Goal: Check status: Check status

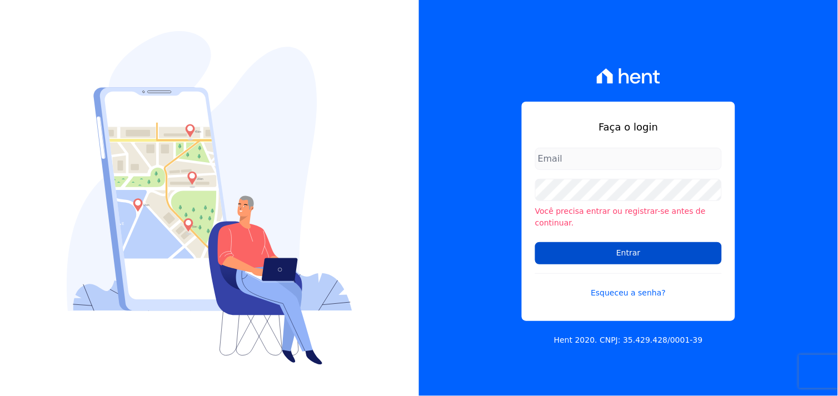
type input "[EMAIL_ADDRESS][DOMAIN_NAME]"
click at [631, 246] on input "Entrar" at bounding box center [628, 253] width 187 height 22
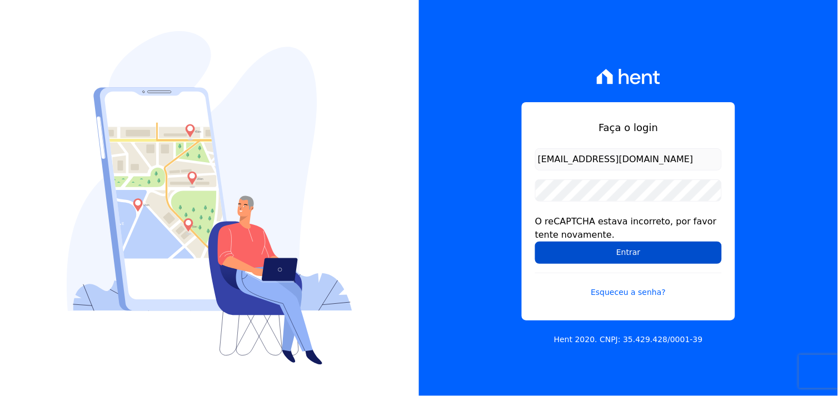
click at [617, 258] on input "Entrar" at bounding box center [628, 253] width 187 height 22
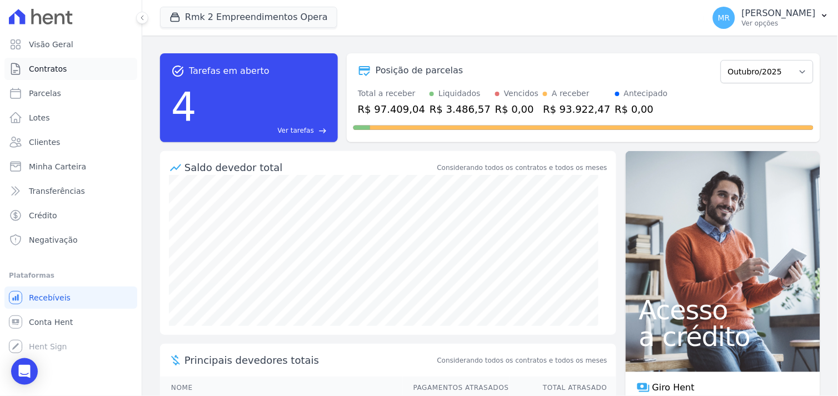
click at [45, 71] on span "Contratos" at bounding box center [48, 68] width 38 height 11
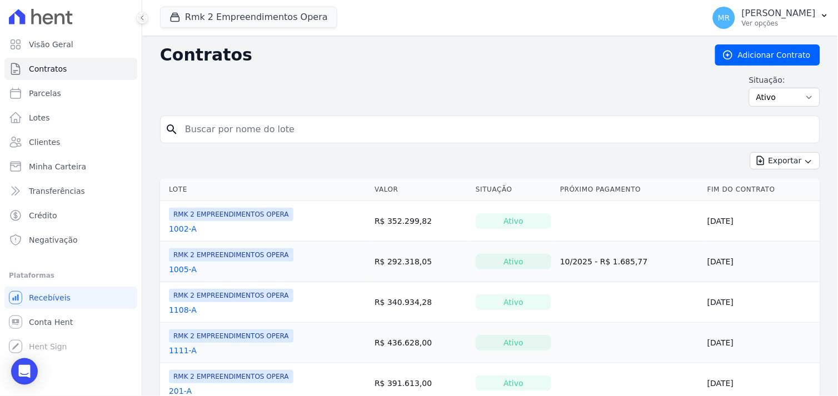
click at [276, 134] on input "search" at bounding box center [496, 129] width 637 height 22
type input "507"
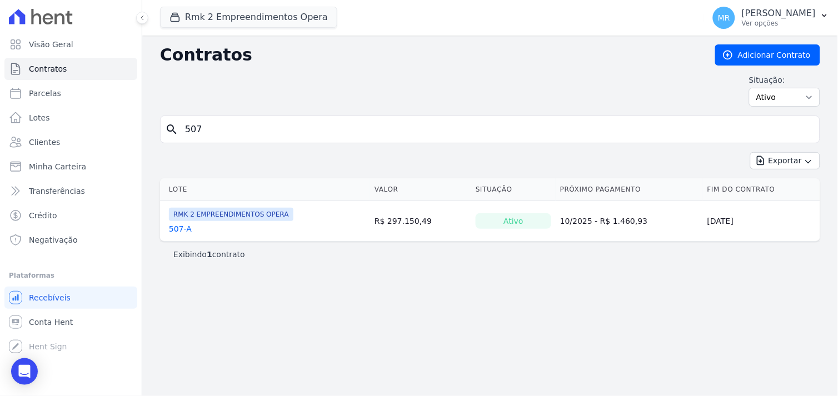
click at [176, 232] on link "507-A" at bounding box center [180, 228] width 23 height 11
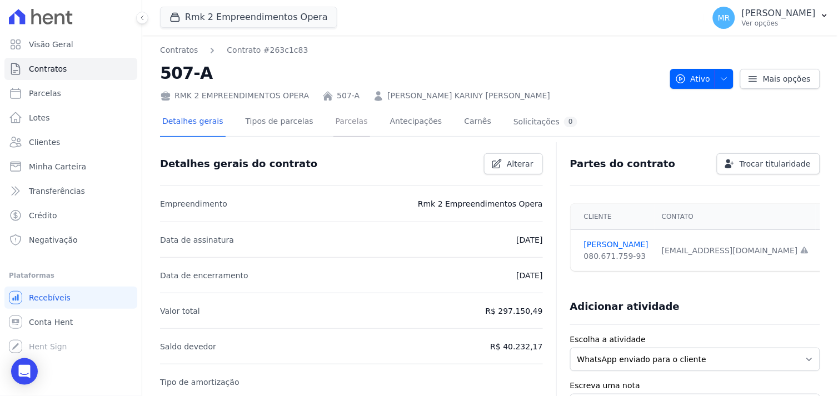
click at [341, 122] on link "Parcelas" at bounding box center [351, 122] width 37 height 29
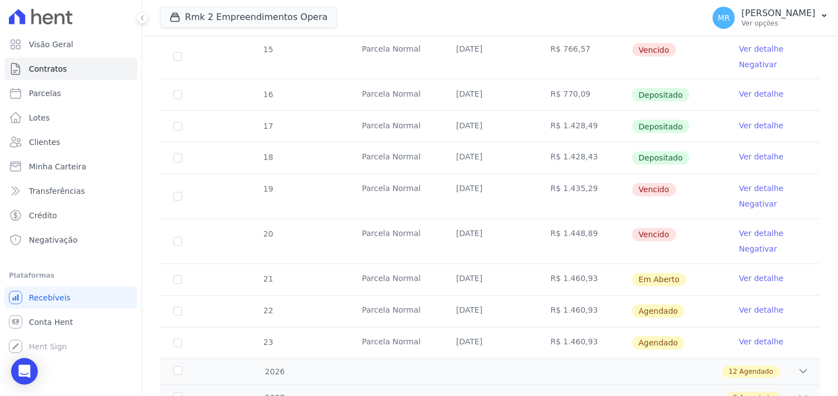
scroll to position [370, 0]
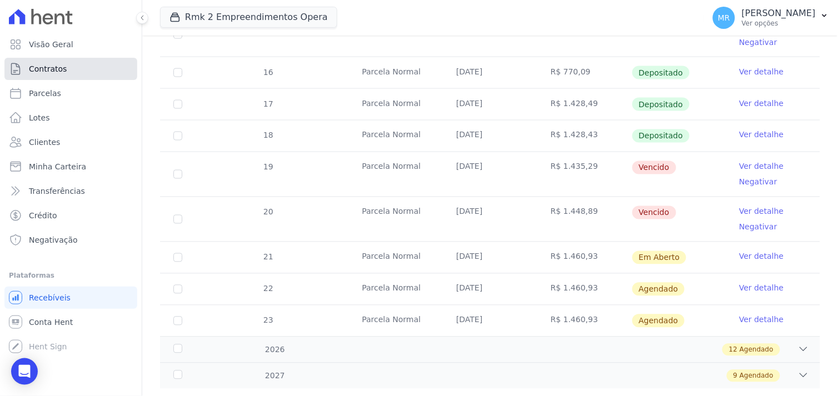
click at [36, 67] on span "Contratos" at bounding box center [48, 68] width 38 height 11
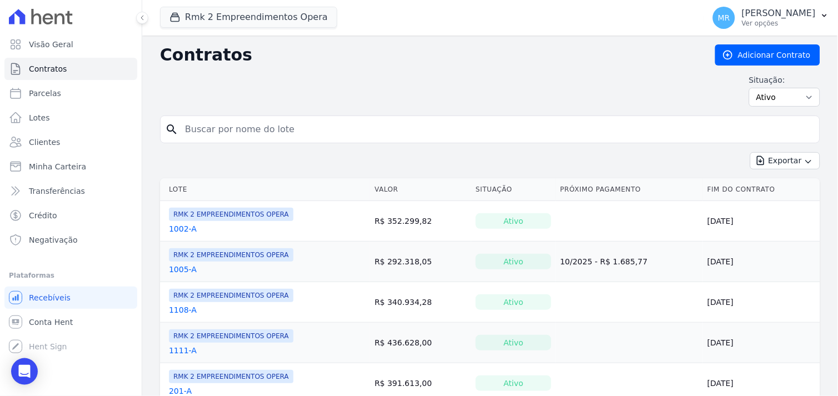
click at [193, 132] on input "search" at bounding box center [496, 129] width 637 height 22
type input "801"
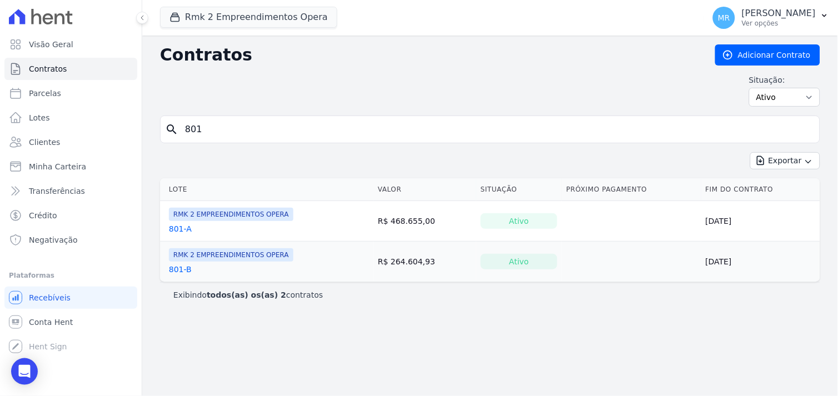
click at [180, 228] on link "801-A" at bounding box center [180, 228] width 23 height 11
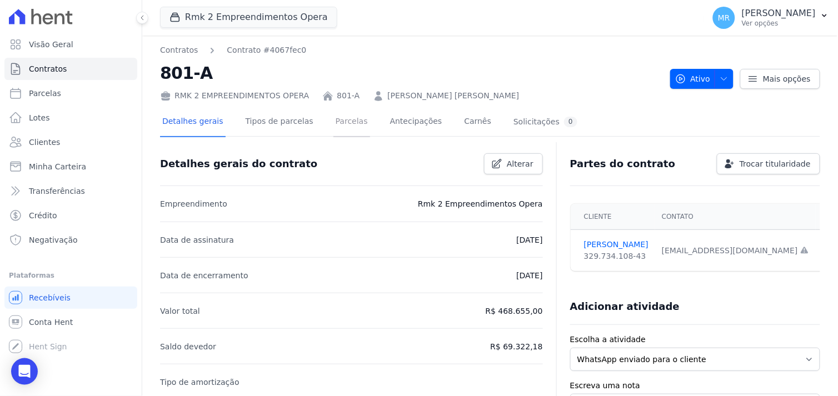
click at [334, 119] on link "Parcelas" at bounding box center [351, 122] width 37 height 29
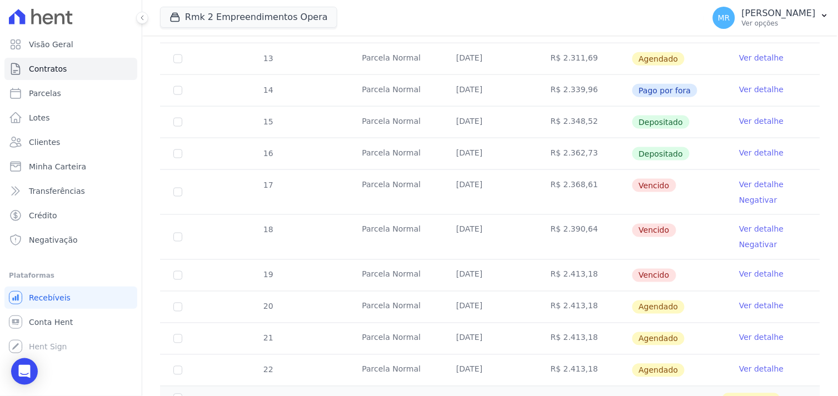
scroll to position [308, 0]
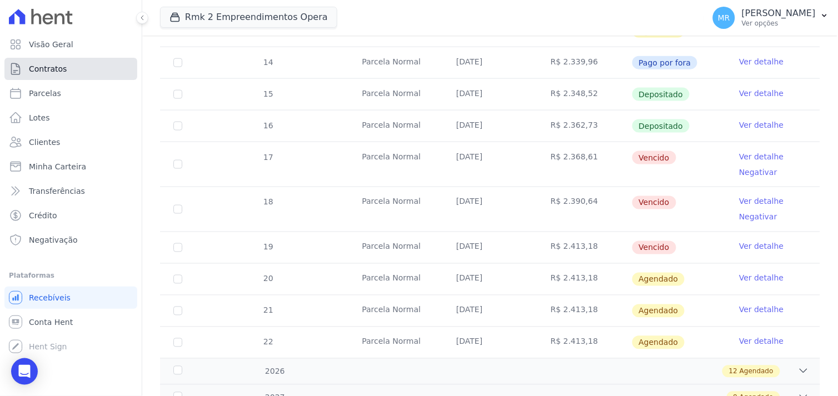
click at [42, 72] on span "Contratos" at bounding box center [48, 68] width 38 height 11
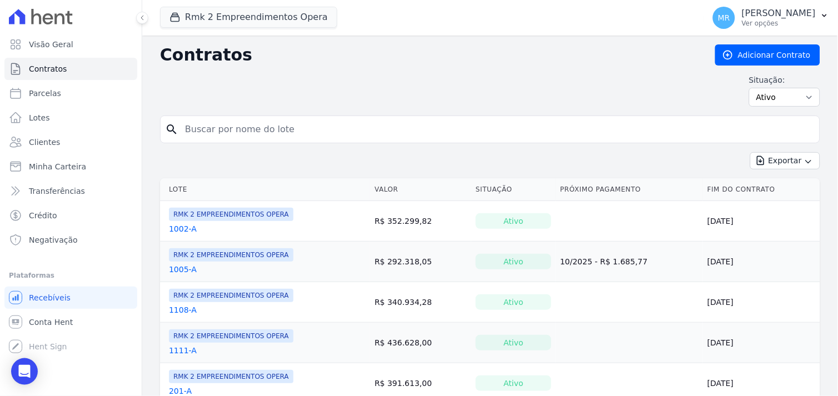
click at [191, 135] on input "search" at bounding box center [496, 129] width 637 height 22
type input "805"
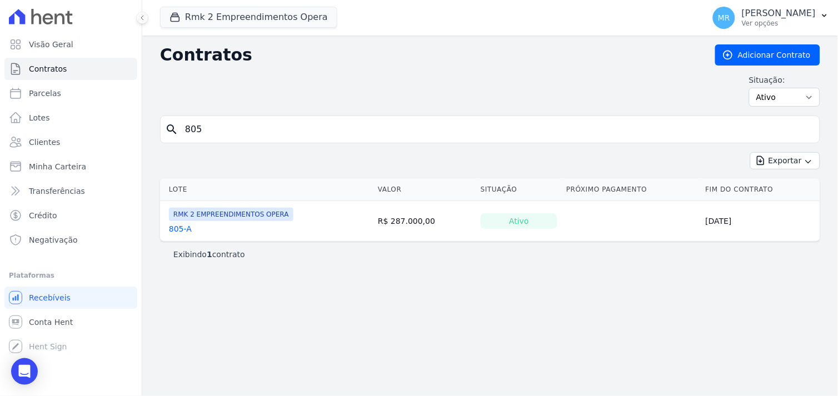
click at [178, 229] on link "805-A" at bounding box center [180, 228] width 23 height 11
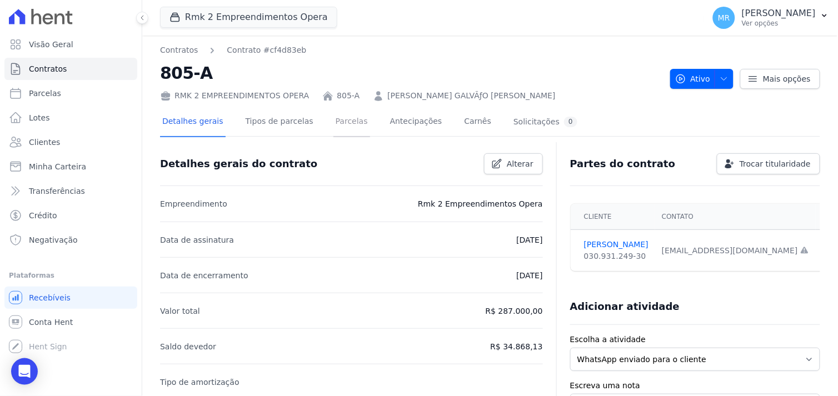
drag, startPoint x: 339, startPoint y: 123, endPoint x: 341, endPoint y: 156, distance: 33.4
click at [338, 123] on link "Parcelas" at bounding box center [351, 122] width 37 height 29
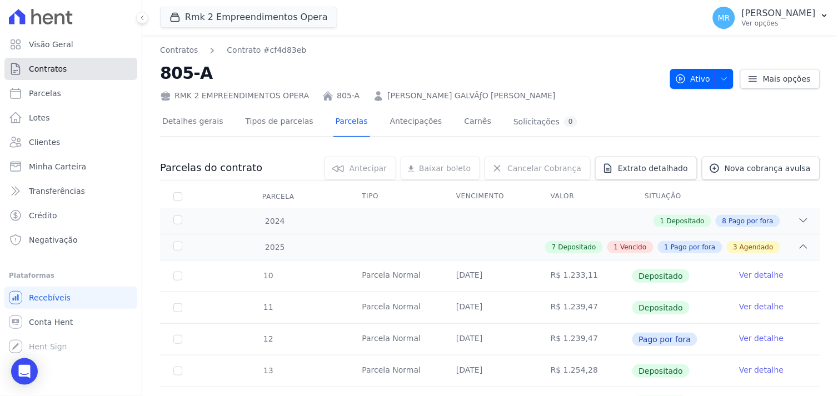
click at [43, 71] on span "Contratos" at bounding box center [48, 68] width 38 height 11
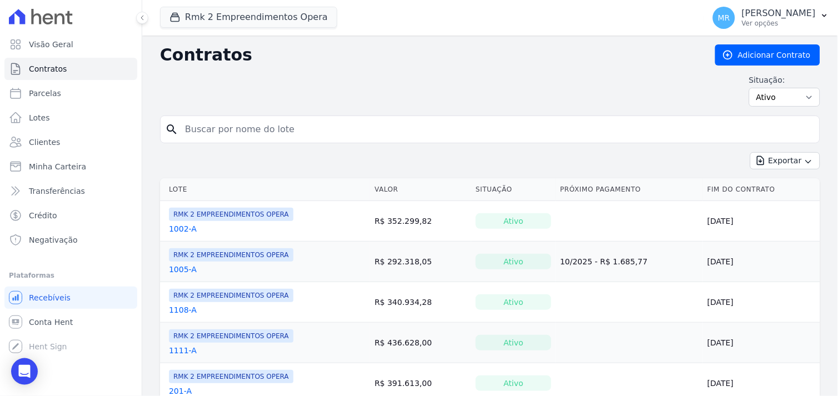
drag, startPoint x: 242, startPoint y: 89, endPoint x: 169, endPoint y: 133, distance: 85.0
click at [169, 133] on div "search" at bounding box center [490, 130] width 660 height 28
type input "808"
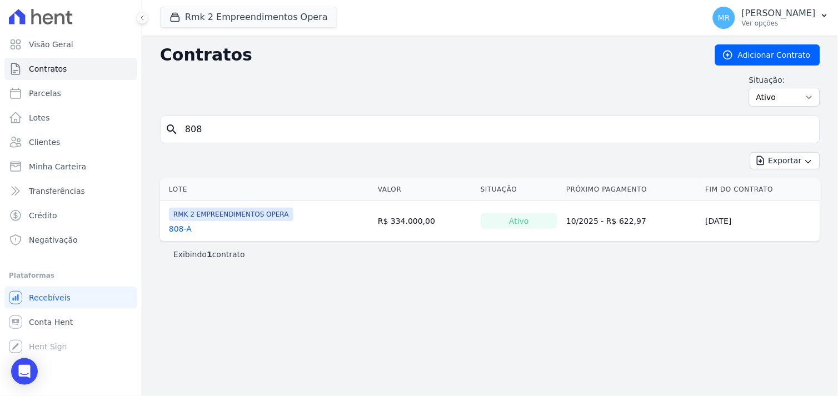
click at [182, 231] on link "808-A" at bounding box center [180, 228] width 23 height 11
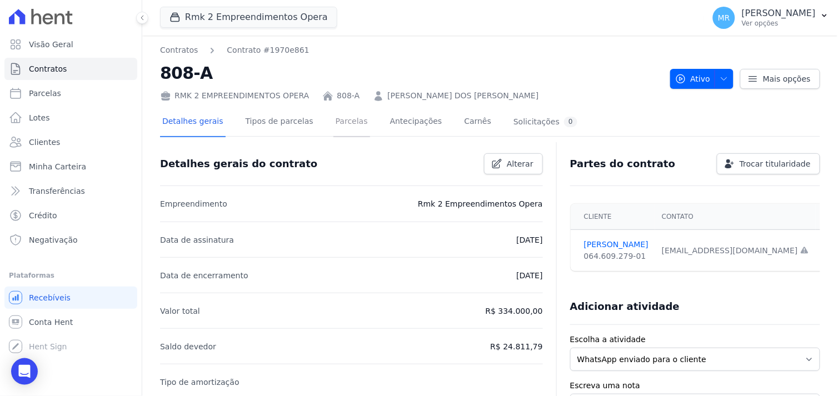
click at [334, 121] on link "Parcelas" at bounding box center [351, 122] width 37 height 29
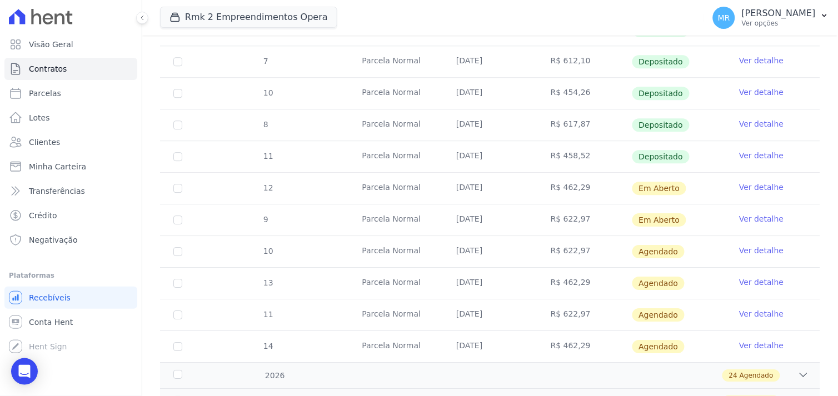
scroll to position [709, 0]
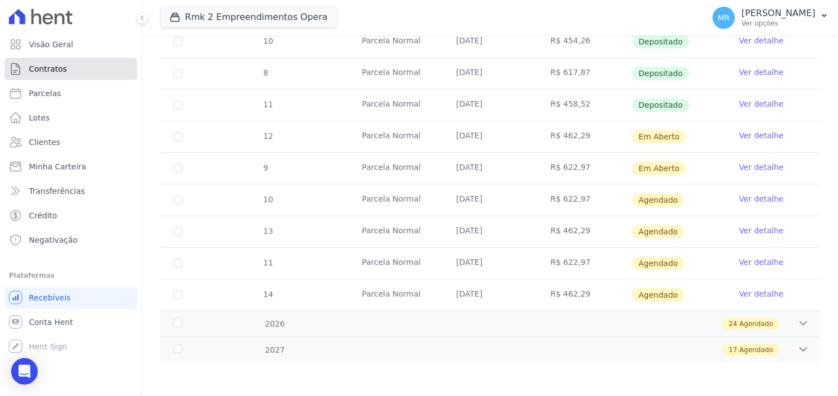
click at [73, 72] on link "Contratos" at bounding box center [70, 69] width 133 height 22
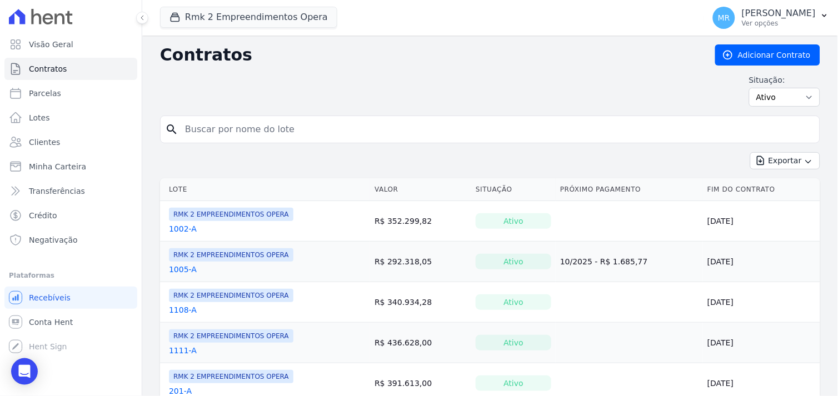
click at [226, 129] on input "search" at bounding box center [496, 129] width 637 height 22
type input "403"
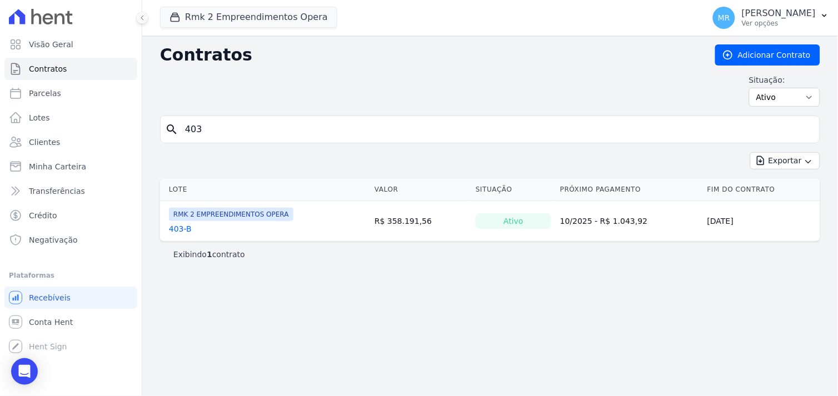
click at [176, 229] on link "403-B" at bounding box center [180, 228] width 23 height 11
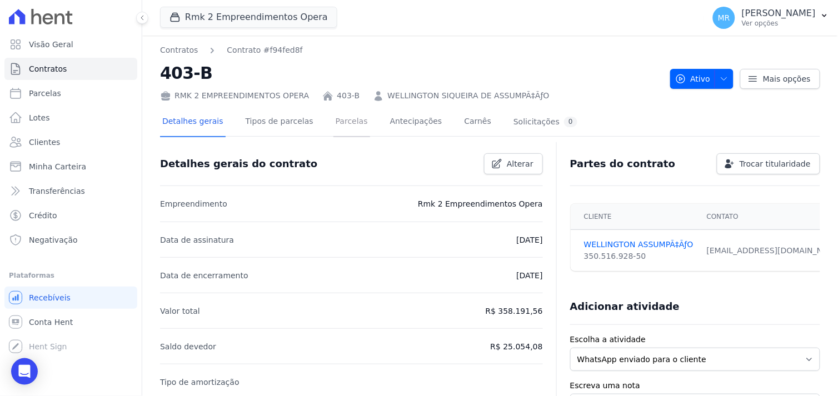
click at [334, 121] on link "Parcelas" at bounding box center [351, 122] width 37 height 29
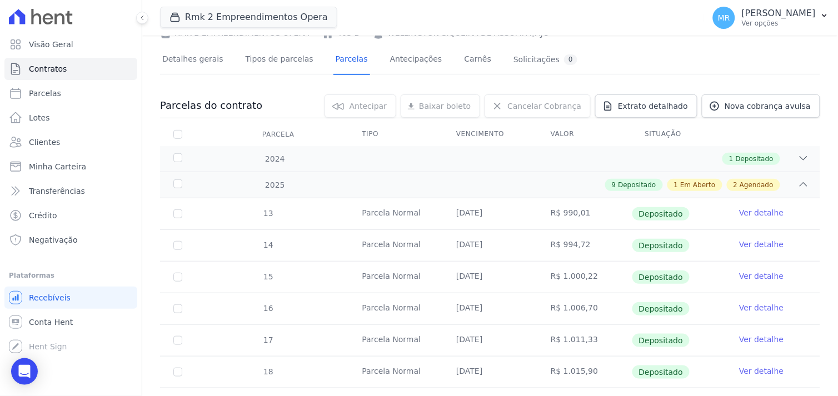
scroll to position [329, 0]
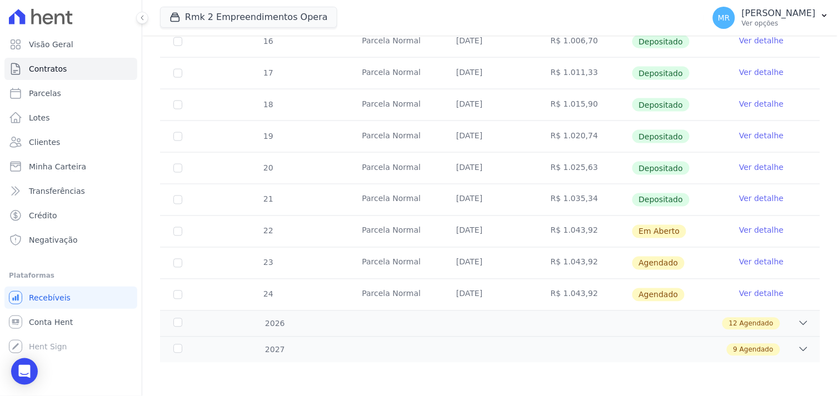
click at [755, 167] on link "Ver detalhe" at bounding box center [761, 167] width 44 height 11
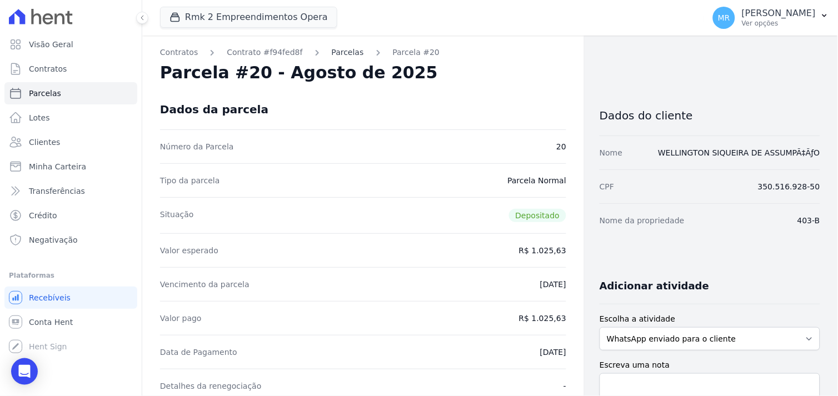
click at [332, 48] on link "Parcelas" at bounding box center [348, 53] width 32 height 12
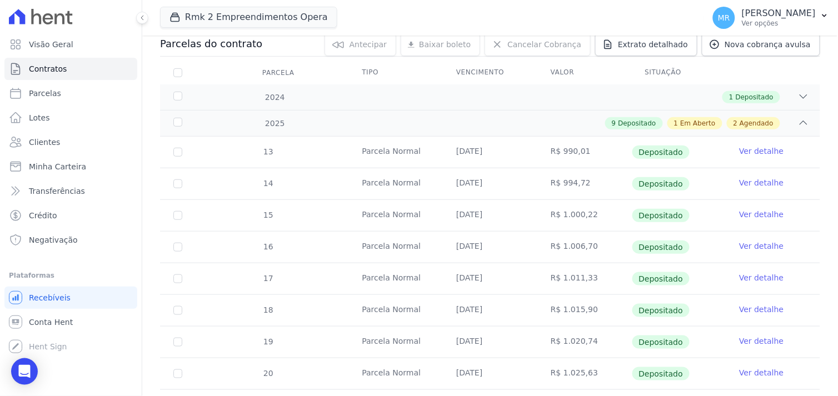
scroll to position [308, 0]
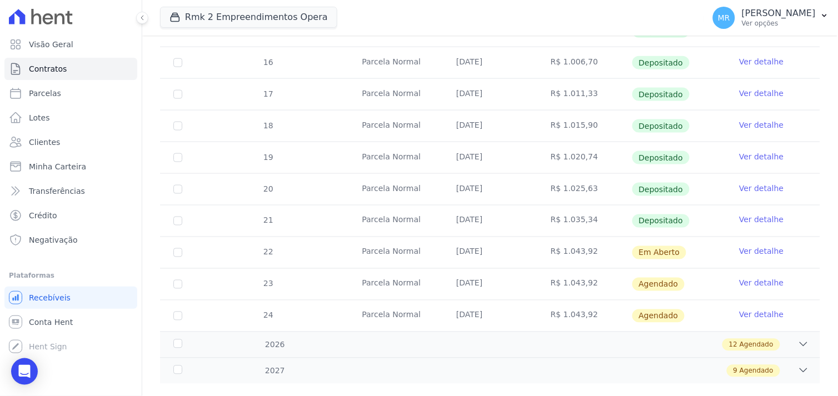
click at [748, 220] on link "Ver detalhe" at bounding box center [761, 219] width 44 height 11
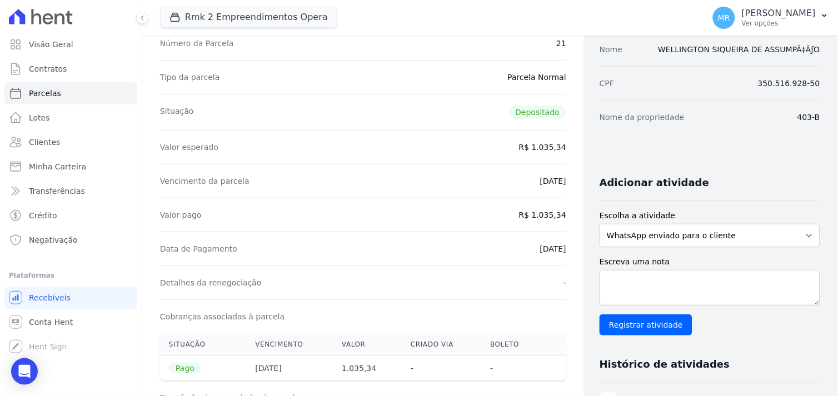
scroll to position [123, 0]
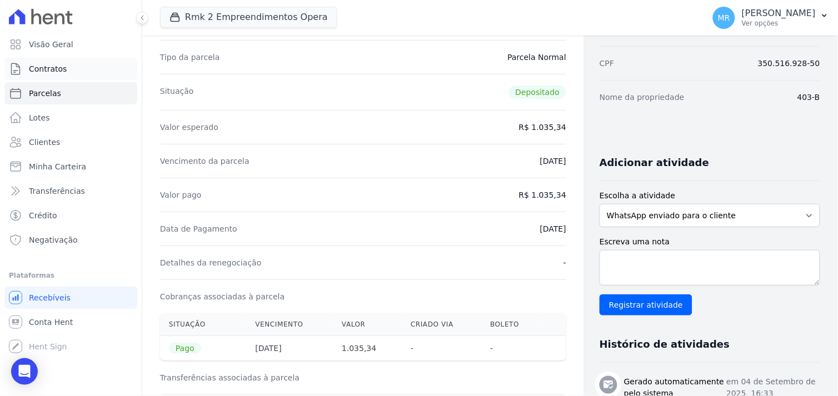
click at [45, 73] on span "Contratos" at bounding box center [48, 68] width 38 height 11
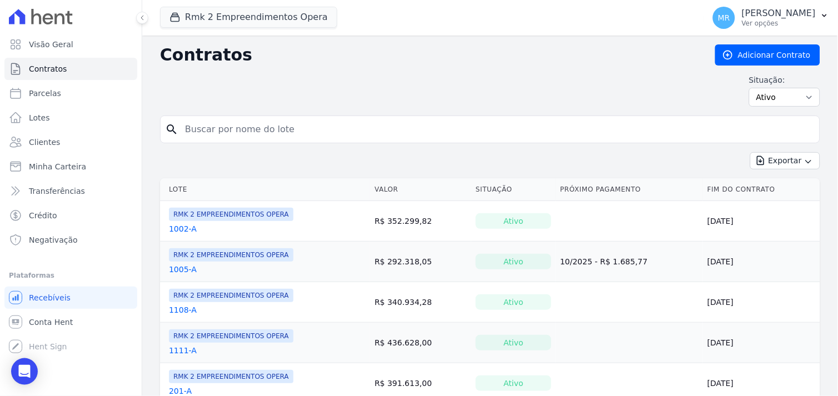
drag, startPoint x: 231, startPoint y: 130, endPoint x: 224, endPoint y: 125, distance: 8.3
click at [227, 127] on input "search" at bounding box center [496, 129] width 637 height 22
type input "706"
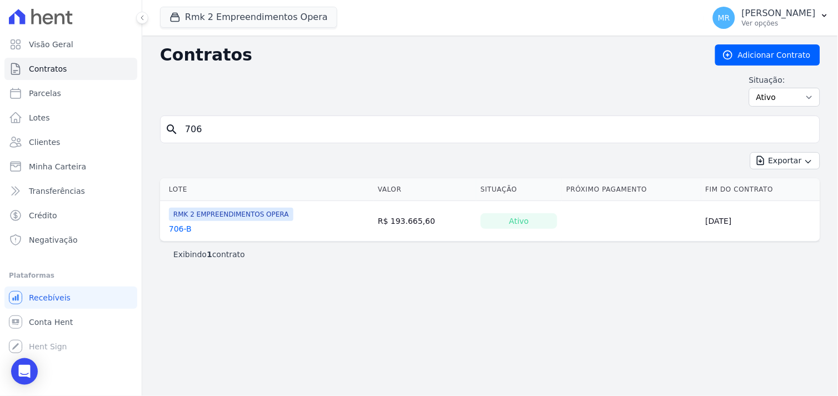
click at [178, 228] on link "706-B" at bounding box center [180, 228] width 23 height 11
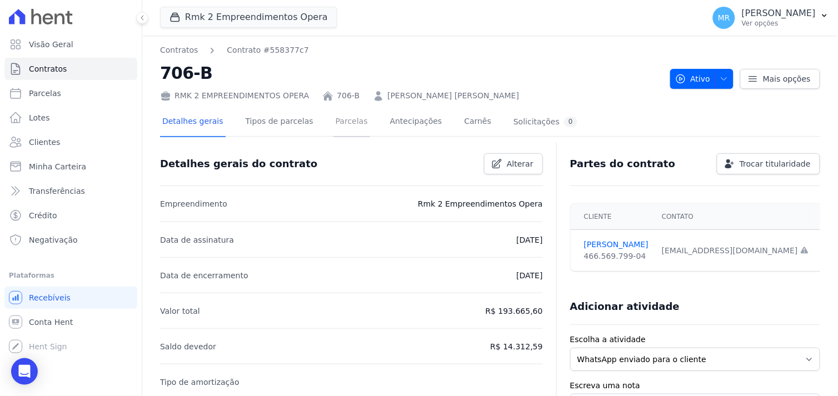
click at [333, 121] on link "Parcelas" at bounding box center [351, 122] width 37 height 29
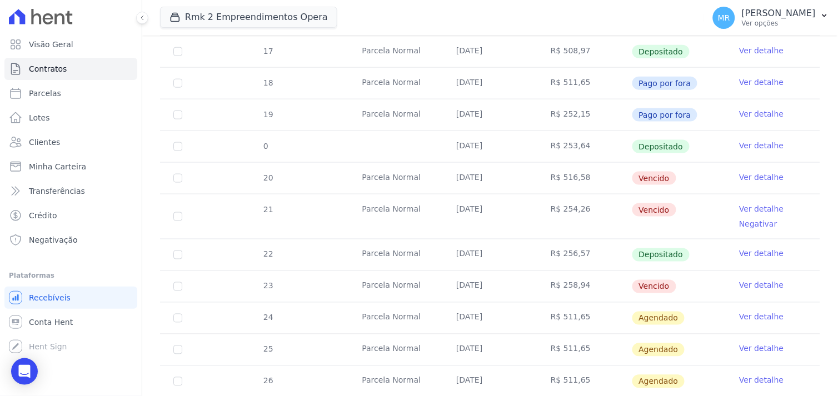
scroll to position [308, 0]
